Goal: Task Accomplishment & Management: Use online tool/utility

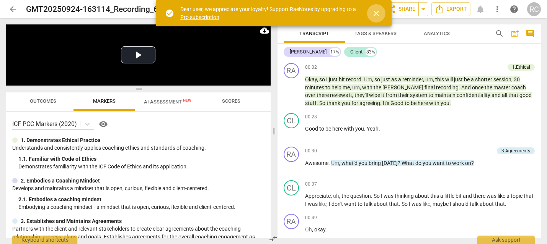
click at [378, 11] on span "close" at bounding box center [375, 13] width 9 height 9
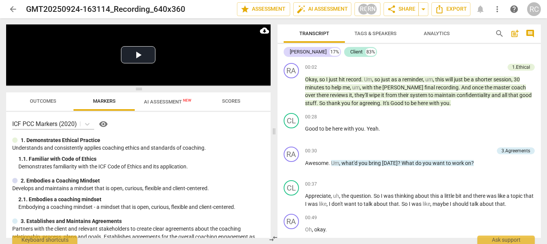
click at [8, 6] on span "arrow_back" at bounding box center [12, 9] width 9 height 9
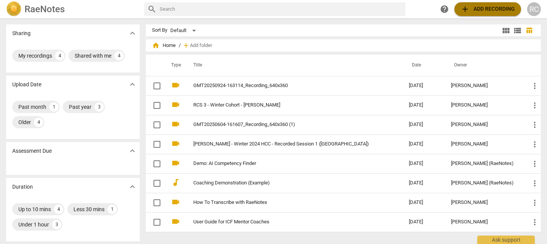
click at [486, 5] on span "add Add recording" at bounding box center [487, 9] width 54 height 9
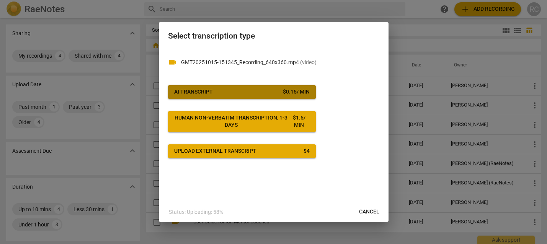
click at [224, 94] on span "AI Transcript $ 0.15 / min" at bounding box center [241, 92] width 135 height 8
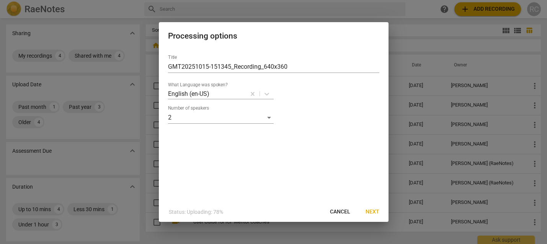
click at [373, 216] on button "Next" at bounding box center [372, 212] width 26 height 14
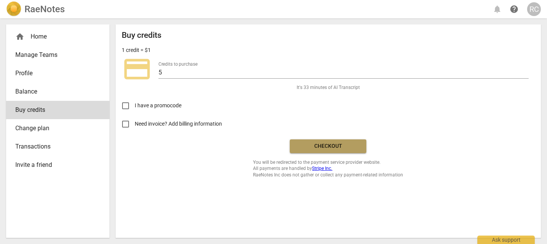
click at [344, 145] on span "Checkout" at bounding box center [328, 147] width 64 height 8
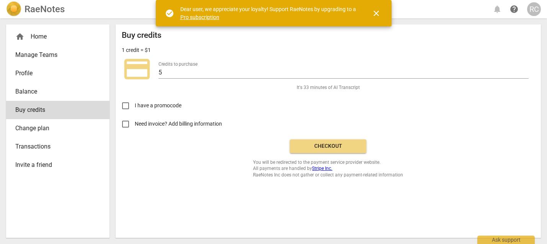
click at [335, 143] on span "Checkout" at bounding box center [328, 147] width 64 height 8
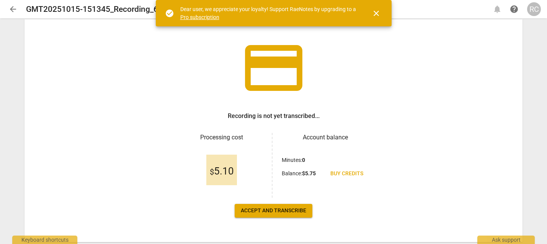
scroll to position [57, 0]
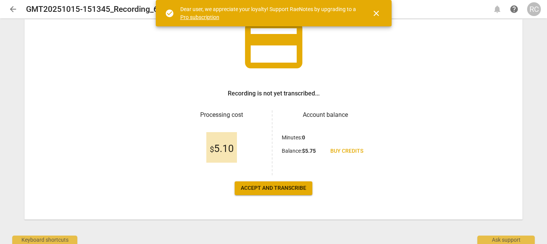
click at [274, 190] on span "Accept and transcribe" at bounding box center [273, 189] width 65 height 8
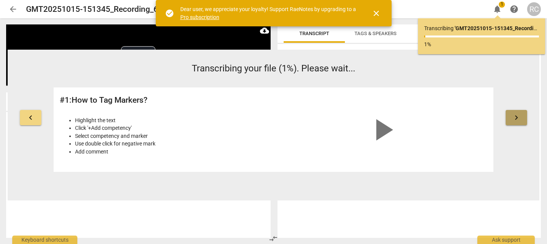
click at [519, 120] on span "keyboard_arrow_right" at bounding box center [515, 117] width 9 height 9
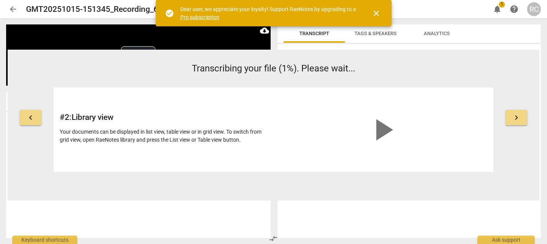
click at [519, 119] on span "keyboard_arrow_right" at bounding box center [515, 117] width 9 height 9
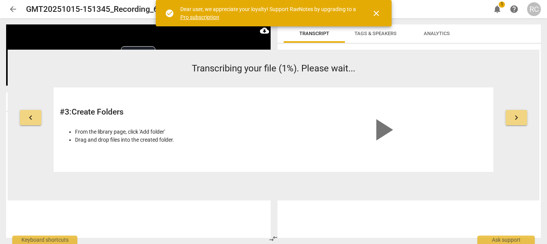
click at [519, 119] on span "keyboard_arrow_right" at bounding box center [515, 117] width 9 height 9
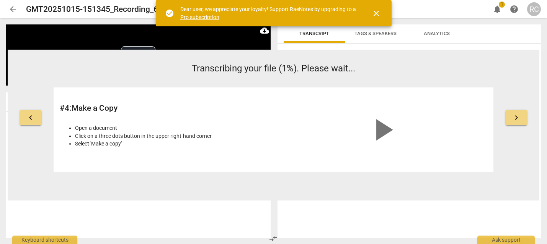
click at [519, 119] on span "keyboard_arrow_right" at bounding box center [515, 117] width 9 height 9
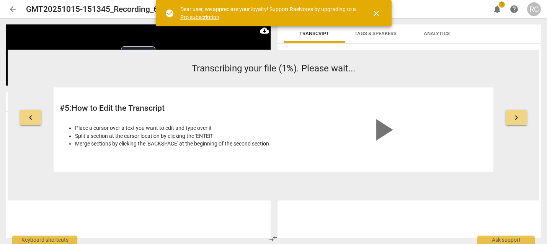
click at [519, 119] on span "keyboard_arrow_right" at bounding box center [515, 117] width 9 height 9
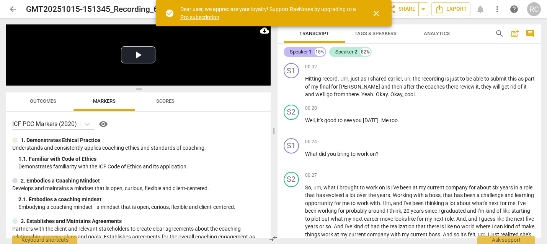
click at [298, 48] on div "Speaker 1" at bounding box center [301, 52] width 22 height 8
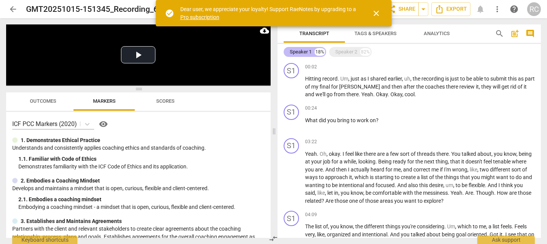
click at [298, 48] on div "Speaker 1" at bounding box center [301, 52] width 22 height 8
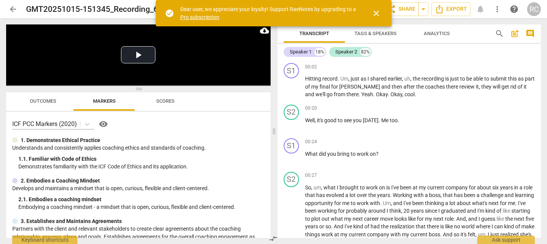
click at [377, 35] on span "Tags & Speakers" at bounding box center [375, 34] width 42 height 6
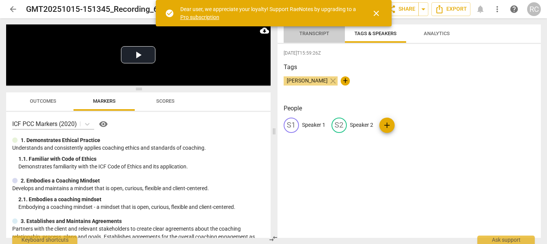
click at [311, 39] on button "Transcript" at bounding box center [313, 33] width 61 height 18
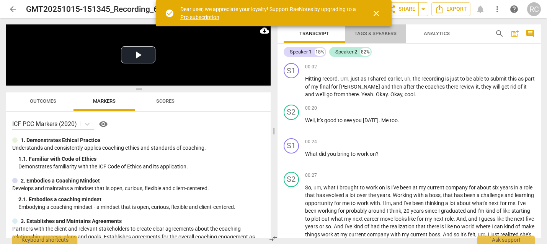
click at [371, 34] on span "Tags & Speakers" at bounding box center [375, 34] width 42 height 6
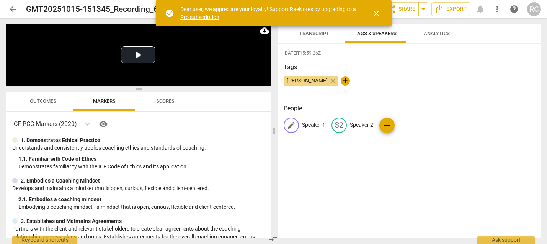
click at [291, 129] on span "edit" at bounding box center [290, 125] width 9 height 9
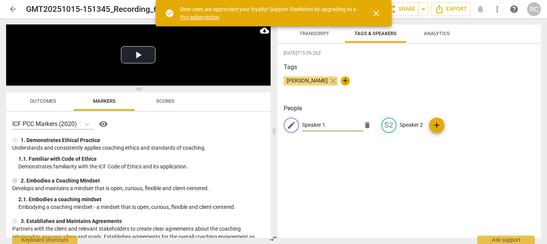
click at [321, 128] on input "Speaker 1" at bounding box center [332, 125] width 61 height 12
click at [321, 128] on input "SpeakerR 1" at bounding box center [332, 125] width 61 height 12
type input "[PERSON_NAME]"
click at [402, 125] on p "Speaker 2" at bounding box center [410, 125] width 23 height 8
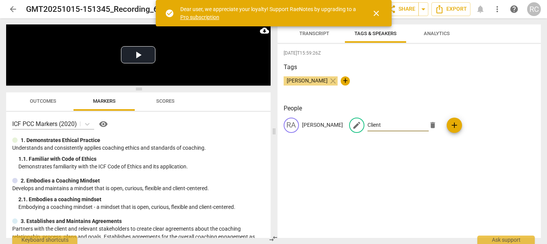
type input "Client"
click at [415, 151] on div "2025-10-15T15:59:26Z Tags Rachel Cougan close + People RA Rachel edit Client de…" at bounding box center [409, 141] width 264 height 194
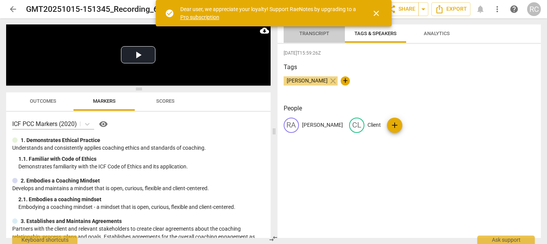
click at [319, 33] on span "Transcript" at bounding box center [314, 34] width 30 height 6
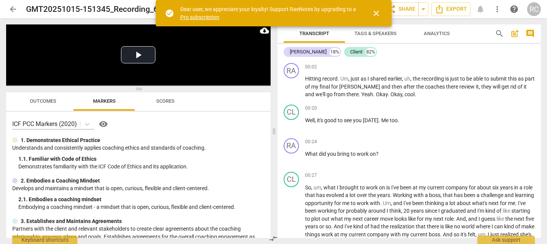
click at [377, 14] on span "close" at bounding box center [375, 13] width 9 height 9
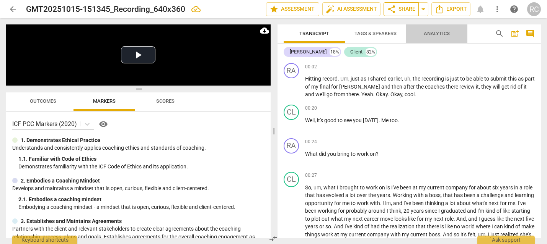
drag, startPoint x: 428, startPoint y: 33, endPoint x: 394, endPoint y: 15, distance: 38.3
click at [426, 32] on span "Analytics" at bounding box center [436, 34] width 26 height 6
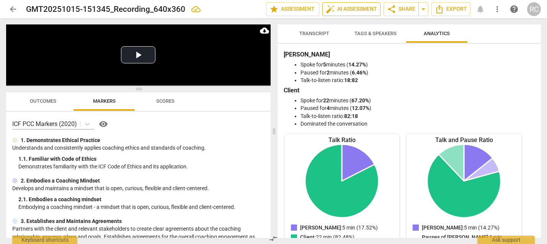
click at [352, 5] on span "auto_fix_high AI Assessment" at bounding box center [350, 9] width 51 height 9
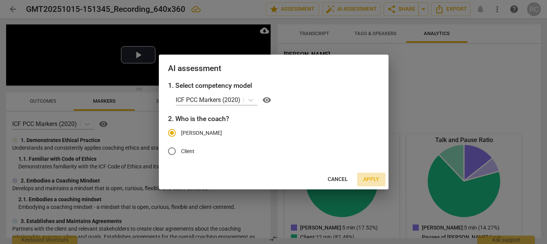
click at [371, 180] on span "Apply" at bounding box center [371, 180] width 16 height 8
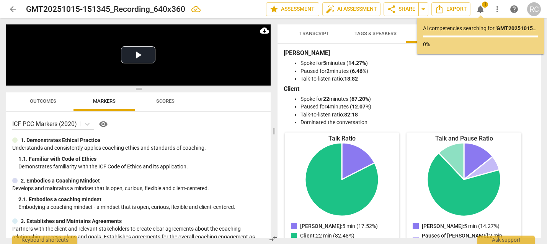
scroll to position [0, 0]
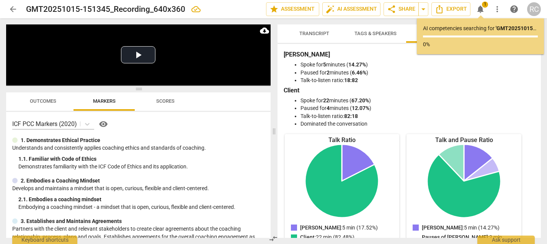
click at [316, 37] on span "Transcript" at bounding box center [314, 34] width 48 height 10
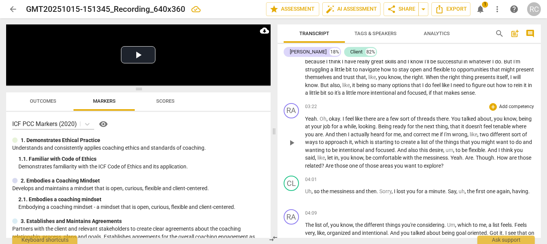
scroll to position [316, 0]
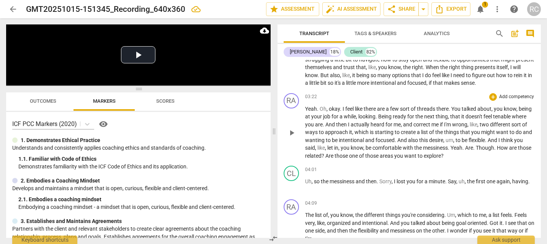
click at [349, 159] on span "those" at bounding box center [341, 156] width 15 height 6
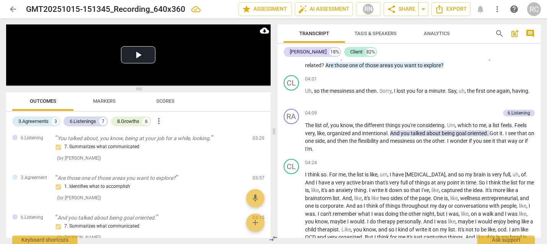
scroll to position [0, 0]
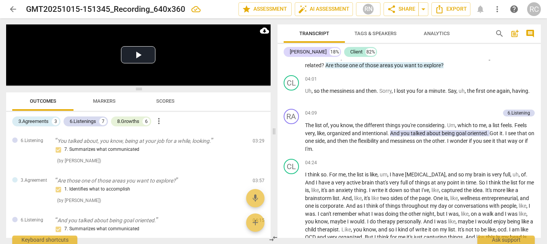
click at [168, 100] on span "Scores" at bounding box center [165, 101] width 18 height 6
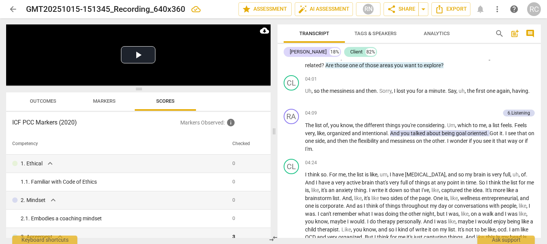
click at [100, 99] on span "Markers" at bounding box center [104, 101] width 23 height 6
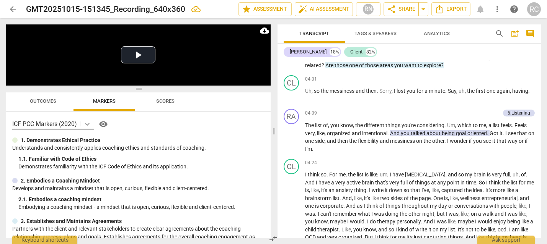
scroll to position [2, 0]
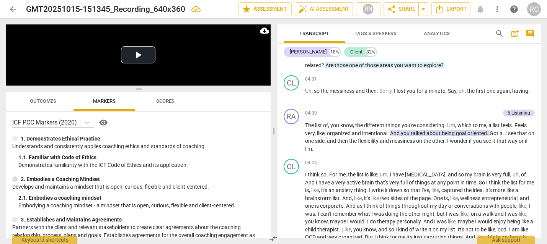
click at [40, 99] on span "Outcomes" at bounding box center [43, 101] width 26 height 6
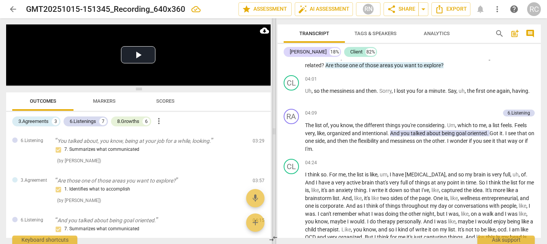
click at [272, 77] on span at bounding box center [274, 131] width 5 height 226
click at [224, 68] on video at bounding box center [138, 54] width 264 height 61
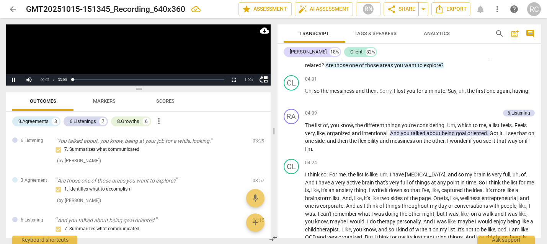
scroll to position [16, 0]
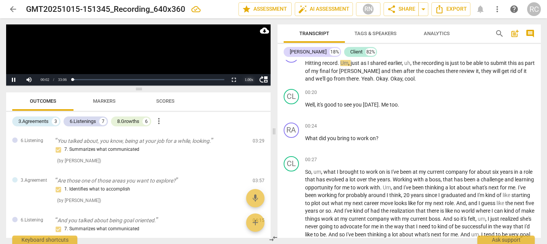
click at [251, 80] on div "1.00 x" at bounding box center [248, 79] width 15 height 11
click at [254, 59] on li "1.5x" at bounding box center [248, 62] width 15 height 8
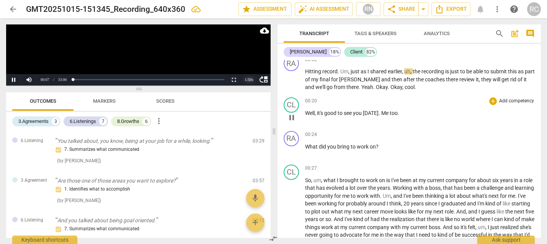
scroll to position [0, 0]
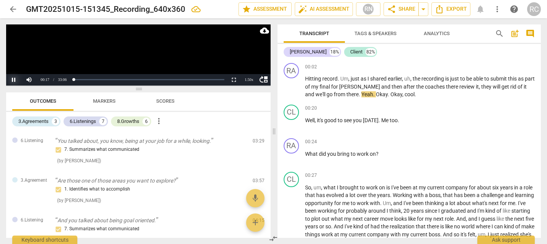
click at [14, 82] on button "Pause" at bounding box center [13, 79] width 15 height 11
click at [231, 79] on button "Non-Fullscreen" at bounding box center [233, 79] width 15 height 11
click at [265, 80] on span "move_up" at bounding box center [263, 79] width 9 height 9
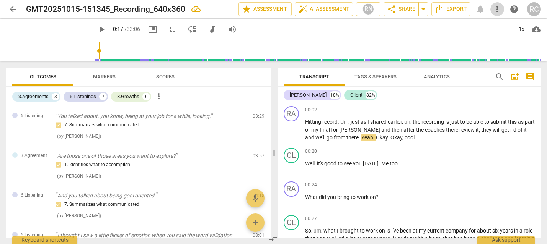
click at [499, 10] on span "more_vert" at bounding box center [496, 9] width 9 height 9
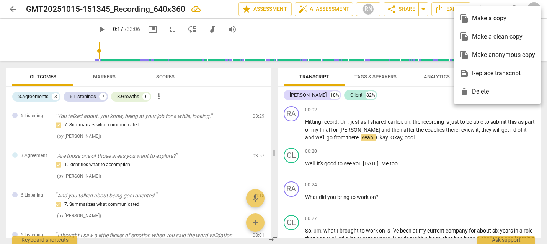
click at [444, 108] on div at bounding box center [273, 122] width 547 height 244
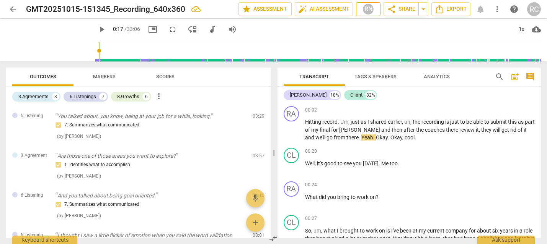
click at [371, 10] on div "RN" at bounding box center [367, 8] width 11 height 11
click at [371, 10] on div at bounding box center [273, 122] width 547 height 244
click at [148, 32] on span "picture_in_picture" at bounding box center [152, 29] width 9 height 9
click at [168, 27] on span "fullscreen" at bounding box center [172, 29] width 9 height 9
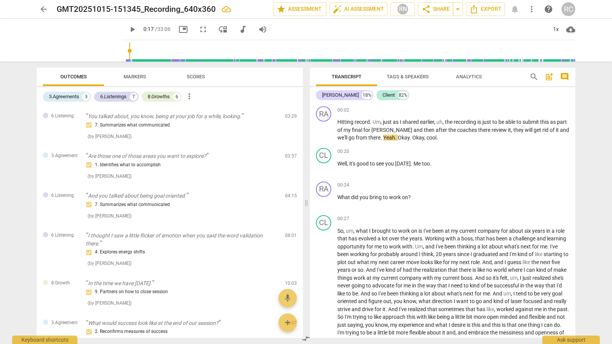
type input "18"
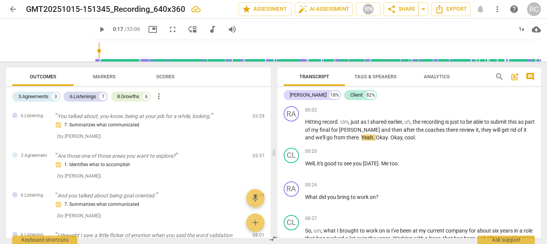
click at [188, 31] on span "move_down" at bounding box center [192, 29] width 9 height 9
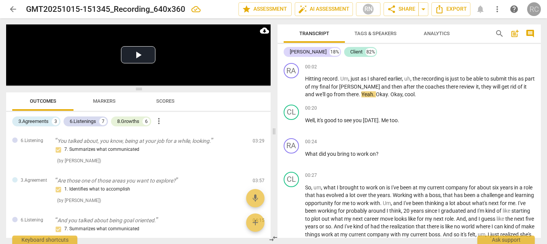
click at [535, 4] on div "RC" at bounding box center [534, 9] width 14 height 14
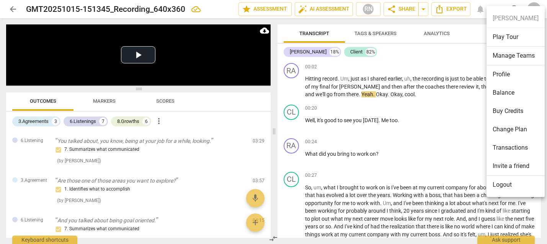
click at [459, 89] on div at bounding box center [273, 122] width 547 height 244
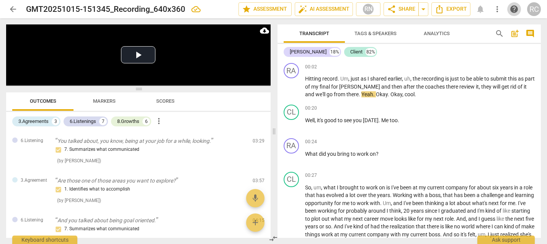
click at [514, 14] on button "help" at bounding box center [514, 9] width 14 height 14
click at [186, 58] on video at bounding box center [138, 54] width 264 height 61
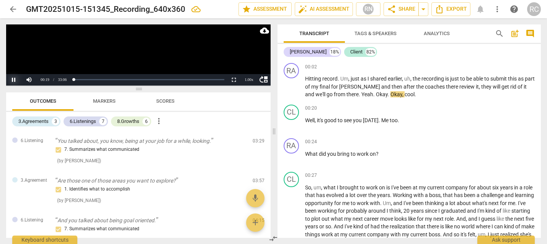
click at [14, 79] on button "Pause" at bounding box center [13, 79] width 15 height 11
click at [6, 6] on span "arrow_back" at bounding box center [13, 9] width 14 height 9
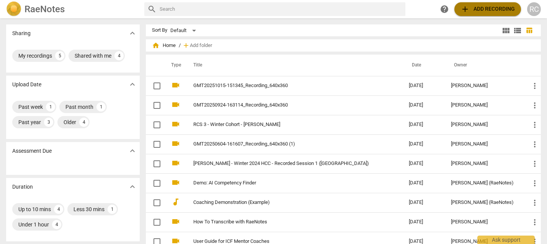
click at [479, 5] on span "add Add recording" at bounding box center [487, 9] width 54 height 9
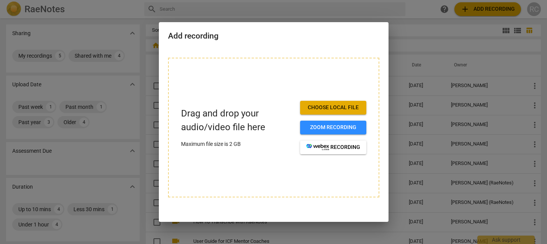
click at [311, 109] on span "Choose local file" at bounding box center [333, 108] width 54 height 8
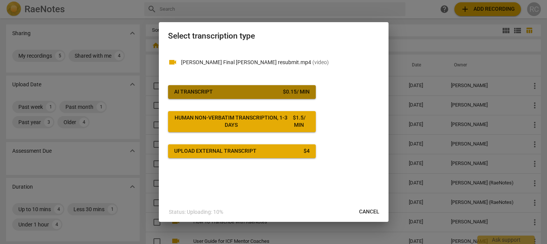
click at [268, 94] on span "AI Transcript $ 0.15 / min" at bounding box center [241, 92] width 135 height 8
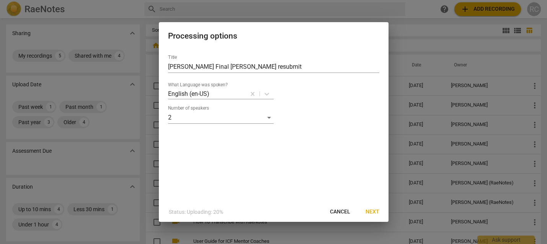
click at [377, 214] on span "Next" at bounding box center [372, 212] width 14 height 8
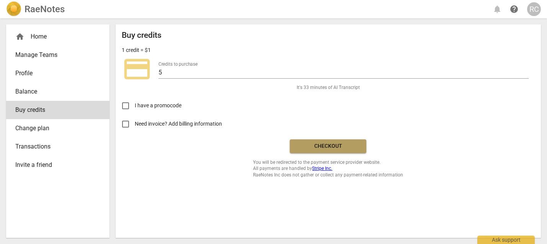
click at [321, 149] on span "Checkout" at bounding box center [328, 147] width 64 height 8
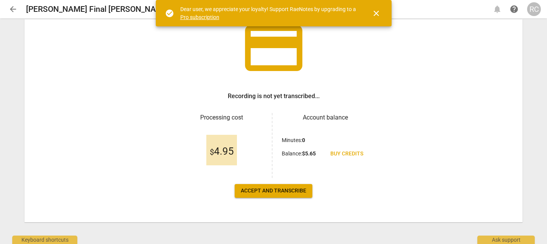
scroll to position [57, 0]
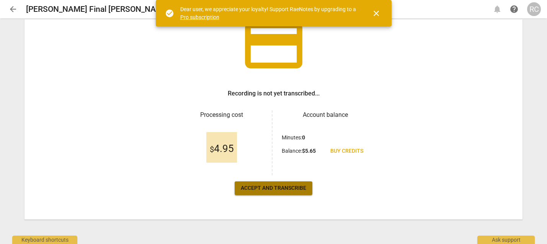
click at [289, 190] on span "Accept and transcribe" at bounding box center [273, 189] width 65 height 8
